Goal: Information Seeking & Learning: Learn about a topic

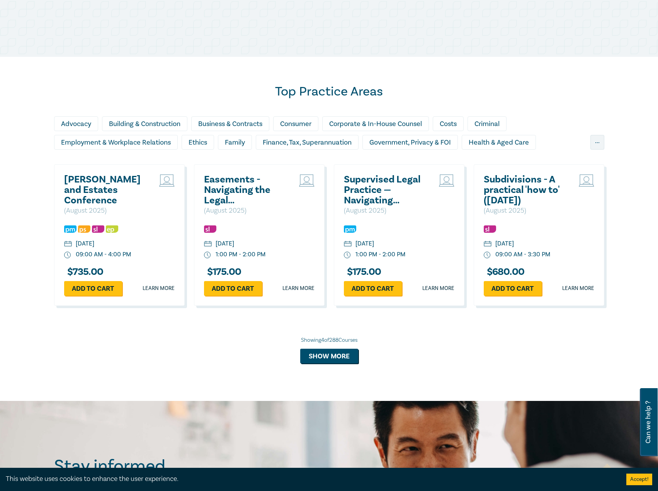
click at [102, 177] on h2 "[PERSON_NAME] and Estates Conference" at bounding box center [105, 189] width 83 height 31
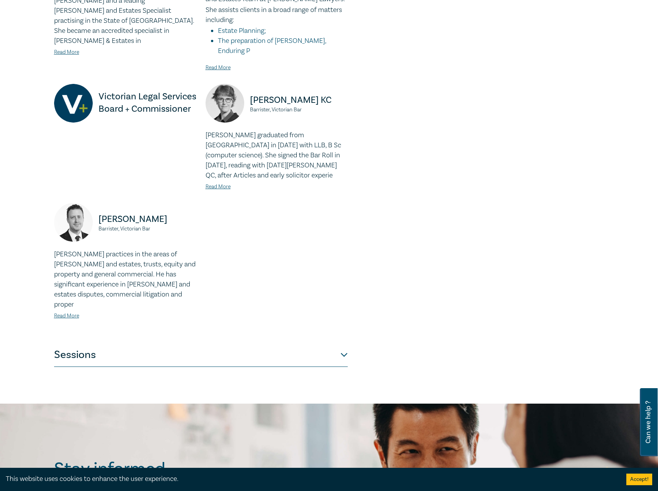
scroll to position [618, 0]
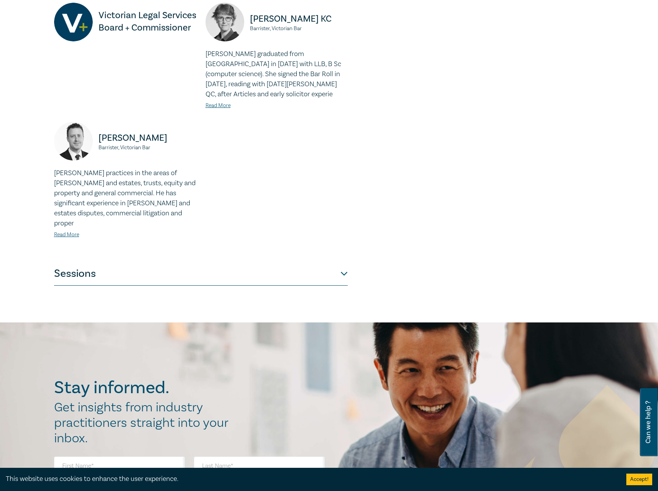
click at [268, 262] on button "Sessions" at bounding box center [201, 273] width 294 height 23
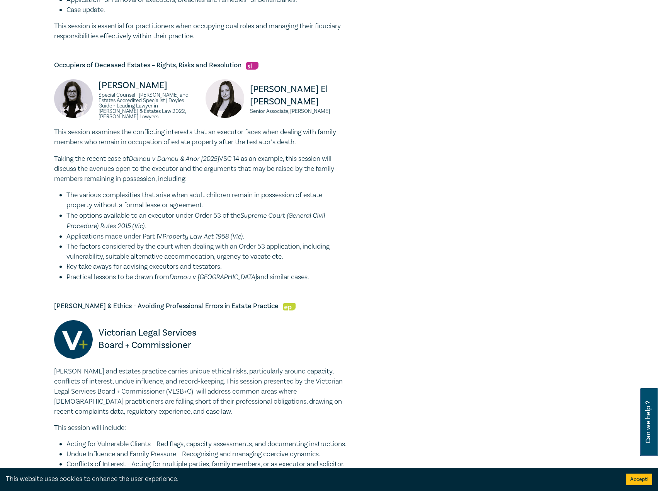
scroll to position [1082, 0]
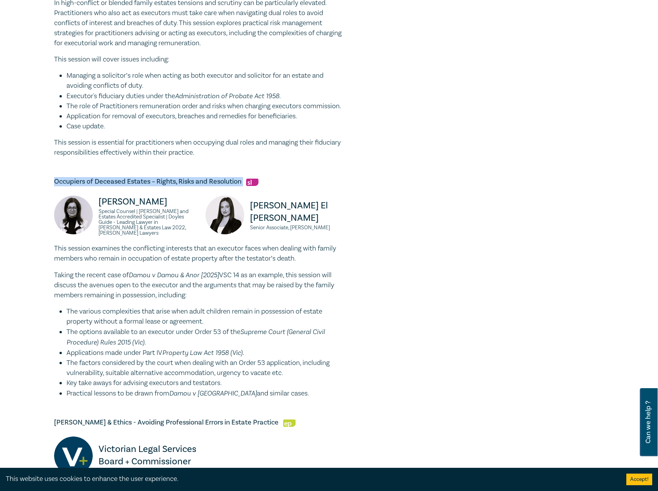
drag, startPoint x: 243, startPoint y: 161, endPoint x: 49, endPoint y: 154, distance: 193.8
copy h5 "Occupiers of Deceased Estates – Rights, Risks and Resolution"
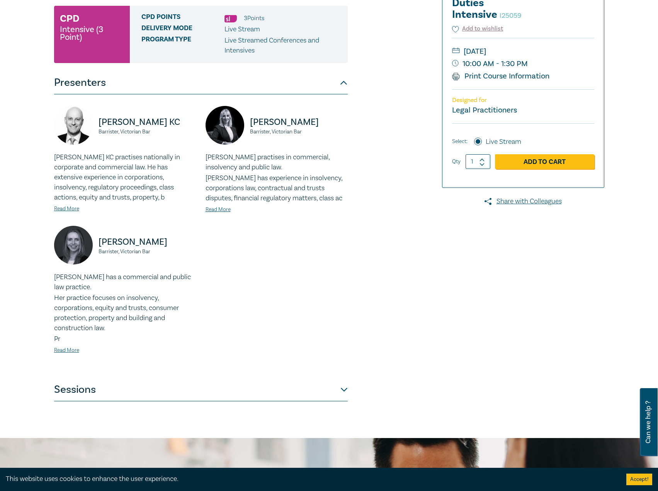
scroll to position [155, 0]
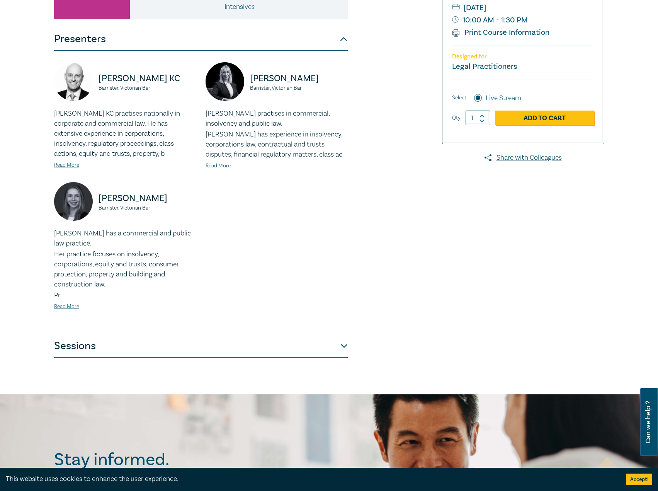
click at [190, 353] on button "Sessions" at bounding box center [201, 345] width 294 height 23
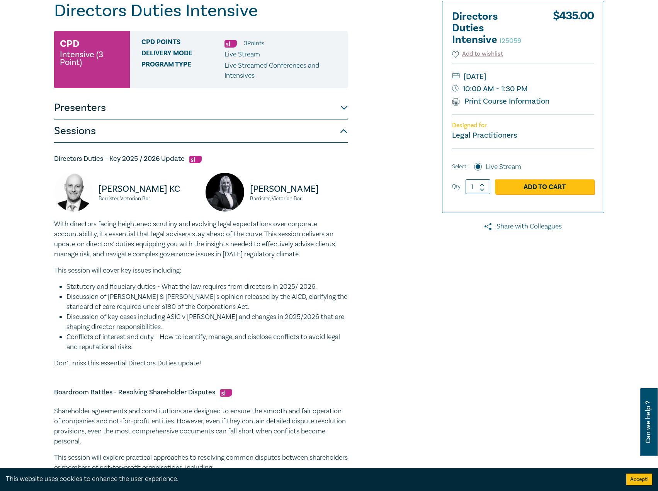
scroll to position [0, 0]
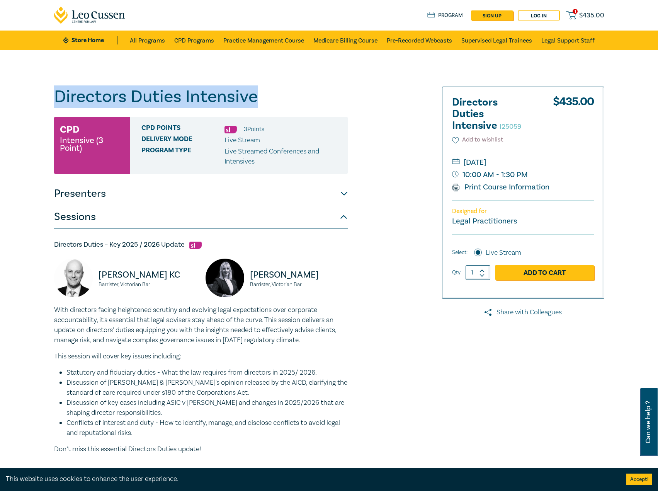
drag, startPoint x: 238, startPoint y: 103, endPoint x: 42, endPoint y: 104, distance: 196.7
click at [36, 104] on div "Directors Duties Intensive I25059 CPD Intensive (3 Point) CPD Points 3 Point s …" at bounding box center [329, 458] width 658 height 817
copy h1 "Directors Duties Intensive"
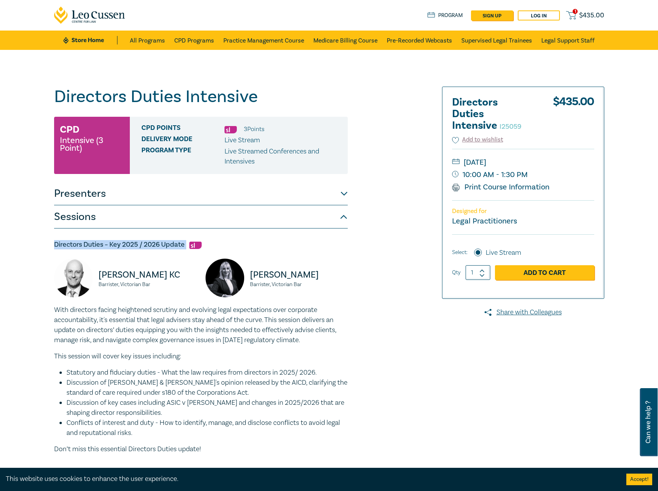
drag, startPoint x: 187, startPoint y: 246, endPoint x: 68, endPoint y: 242, distance: 119.1
click at [43, 242] on div "Directors Duties Intensive I25059 CPD Intensive (3 Point) CPD Points 3 Point s …" at bounding box center [329, 458] width 658 height 817
copy h5 "Directors Duties – Key 2025 / 2026 Update"
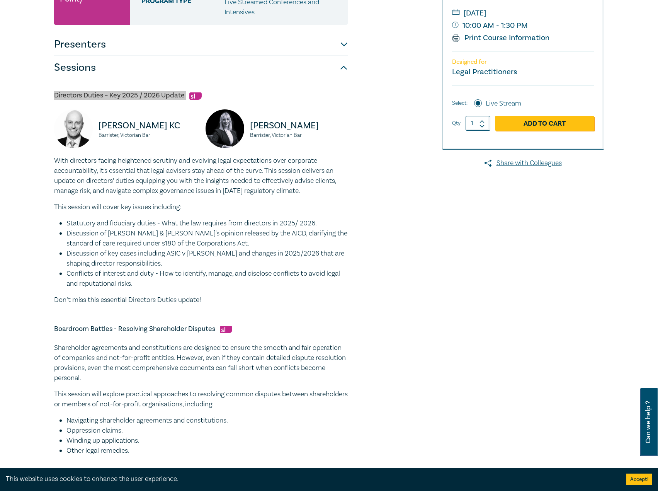
scroll to position [155, 0]
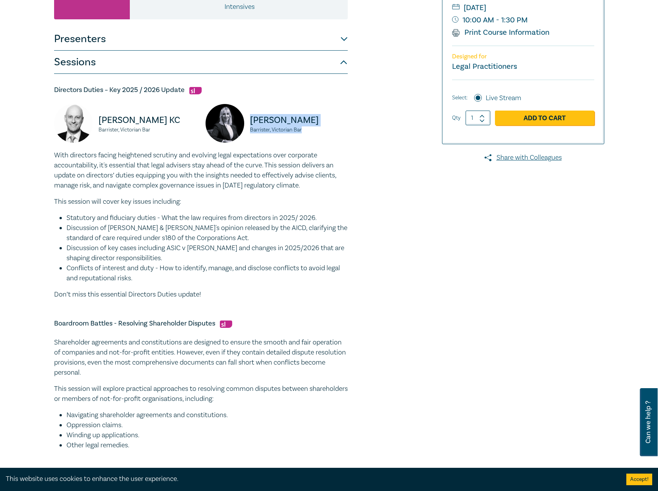
drag, startPoint x: 296, startPoint y: 128, endPoint x: 255, endPoint y: 121, distance: 41.2
click at [250, 119] on div "Panagiota Pisani Barrister, Victorian Bar" at bounding box center [277, 127] width 142 height 46
copy div "Panagiota Pisani Barrister, Victorian Bar"
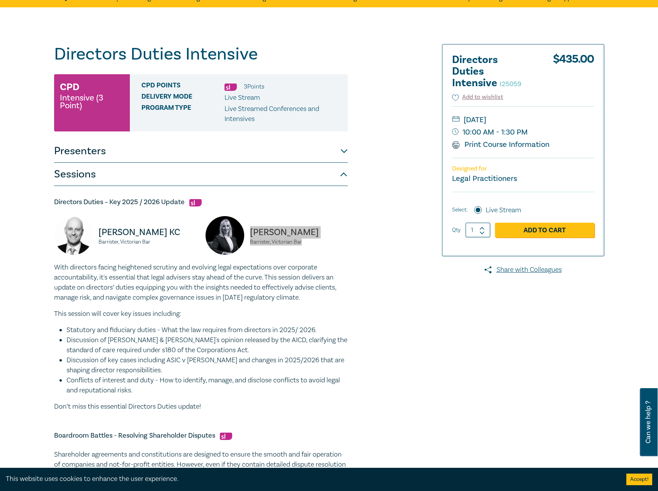
scroll to position [0, 0]
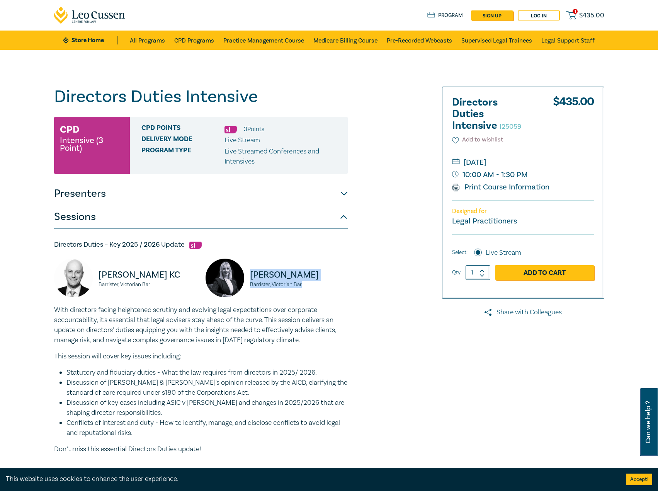
click at [77, 36] on link "Store Home" at bounding box center [90, 40] width 54 height 9
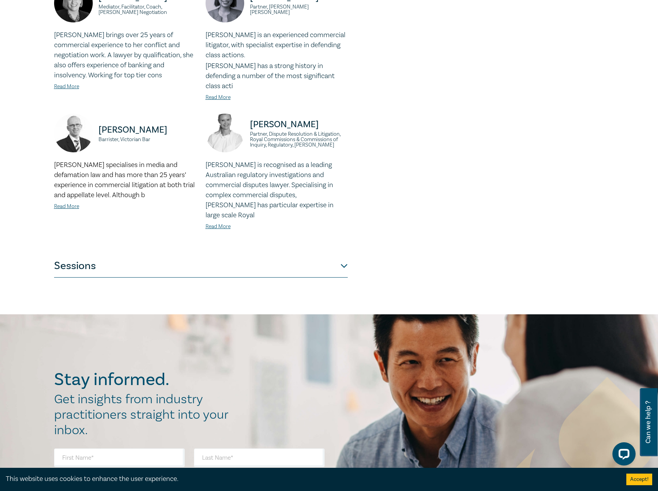
scroll to position [502, 0]
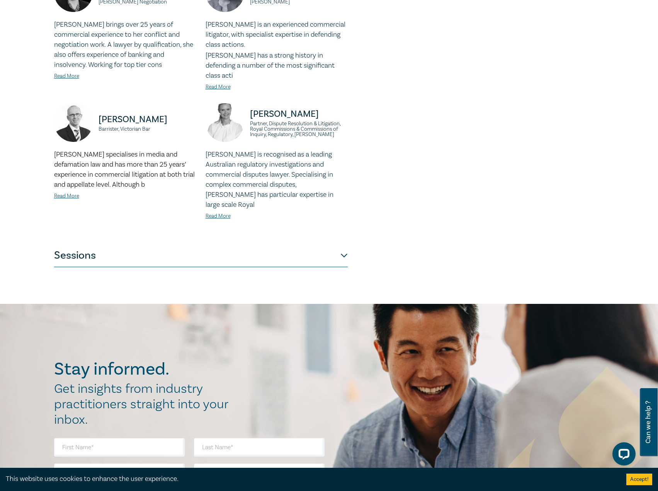
click at [180, 244] on button "Sessions" at bounding box center [201, 255] width 294 height 23
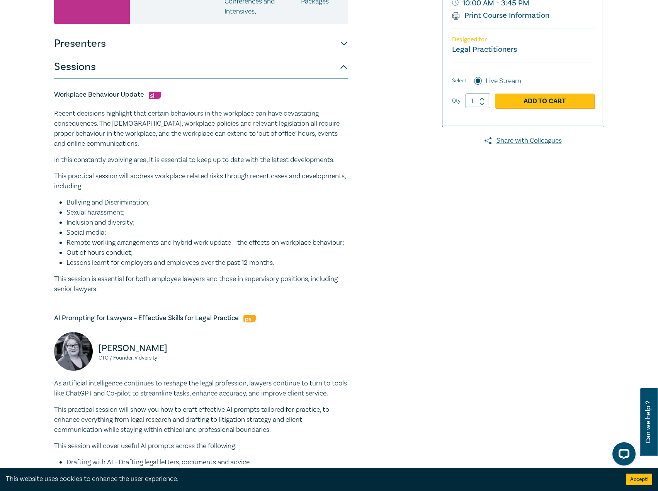
scroll to position [0, 0]
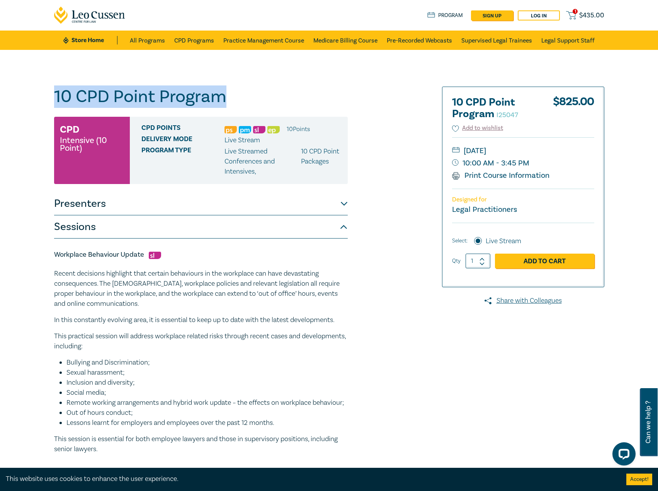
drag, startPoint x: 257, startPoint y: 104, endPoint x: 0, endPoint y: 89, distance: 258.2
copy h1 "10 CPD Point Program"
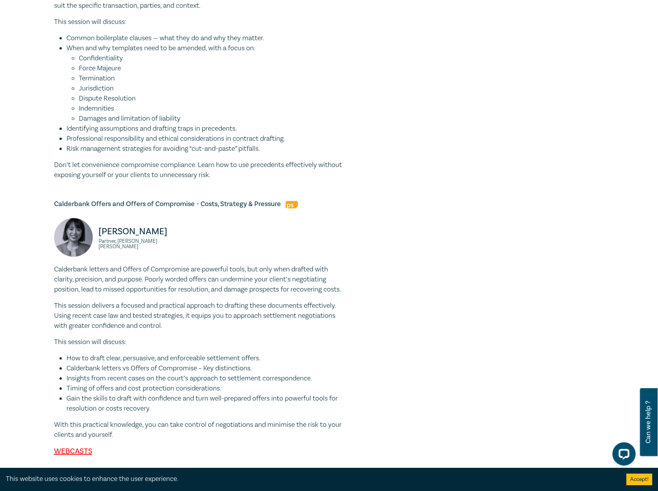
scroll to position [1044, 0]
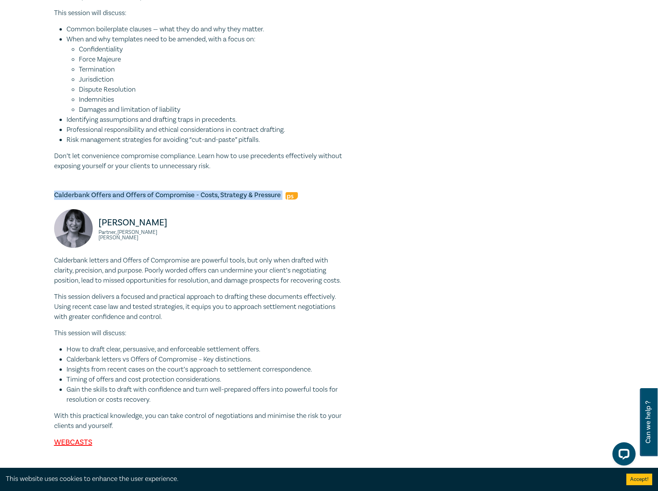
drag, startPoint x: 282, startPoint y: 230, endPoint x: 68, endPoint y: 228, distance: 213.7
click at [53, 228] on div "10 CPD Point Program I25047 CPD Intensive (10 Point) CPD Points 10 Point s Deli…" at bounding box center [235, 386] width 373 height 2686
copy h5 "Calderbank Offers and Offers of Compromise - Costs, Strategy & Pressure"
drag, startPoint x: 207, startPoint y: 263, endPoint x: 70, endPoint y: 250, distance: 138.1
click at [70, 250] on div "Christine Tran Partner, Herbert Smith Freehills Kramer" at bounding box center [200, 232] width 303 height 46
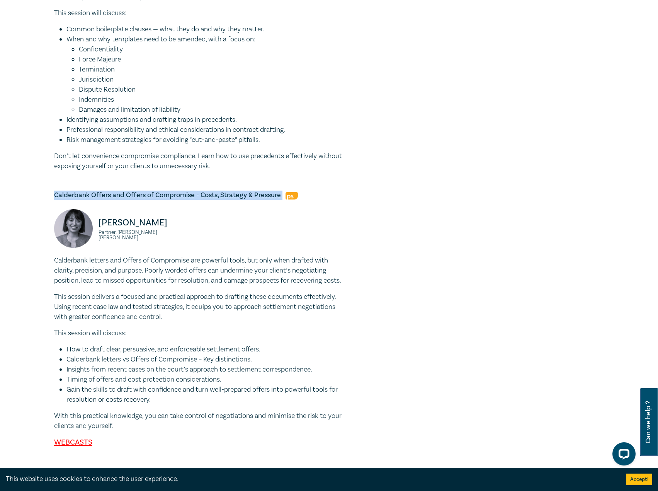
click at [192, 240] on small "Partner, Herbert Smith Freehills Kramer" at bounding box center [148, 235] width 98 height 11
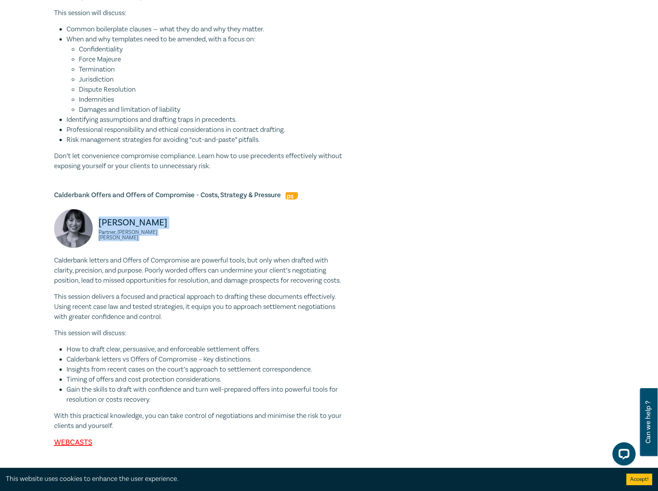
drag, startPoint x: 192, startPoint y: 266, endPoint x: 102, endPoint y: 261, distance: 90.2
click at [102, 255] on div "Christine Tran Partner, Herbert Smith Freehills Kramer" at bounding box center [125, 232] width 142 height 46
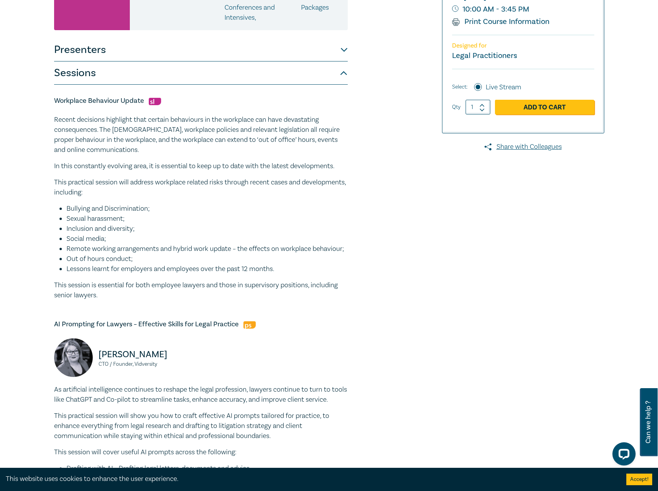
scroll to position [155, 0]
